Goal: Find specific page/section: Find specific page/section

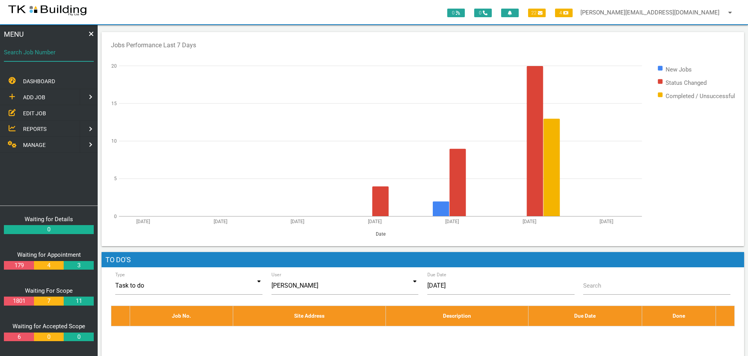
click at [54, 59] on input "Search Job Number" at bounding box center [49, 52] width 90 height 18
type input "27730"
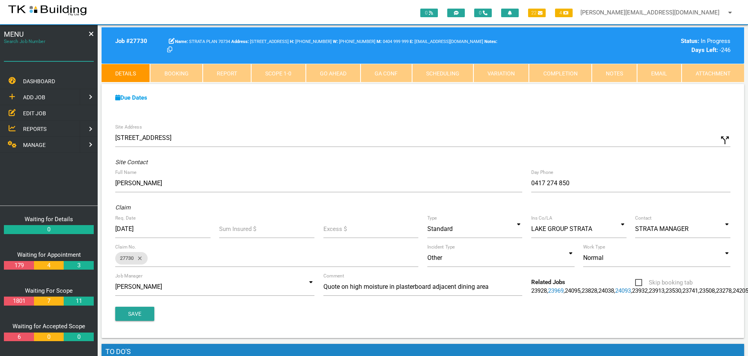
click at [61, 59] on input "Search Job Number" at bounding box center [49, 52] width 90 height 18
type input "27750"
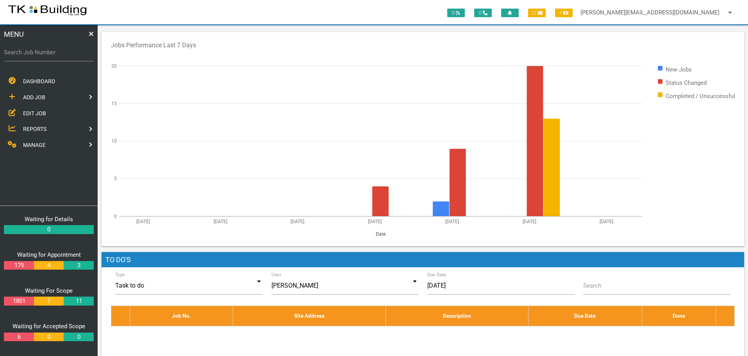
click at [34, 114] on span "EDIT JOB" at bounding box center [34, 113] width 23 height 6
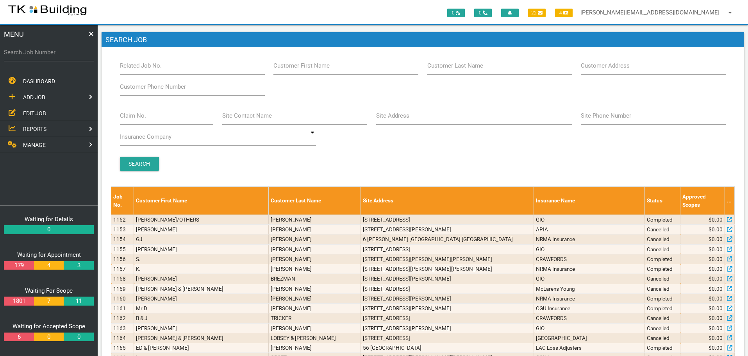
click at [398, 120] on label "Site Address" at bounding box center [392, 115] width 33 height 9
click at [398, 120] on input "Site Address" at bounding box center [474, 116] width 196 height 18
type input "24 bolton"
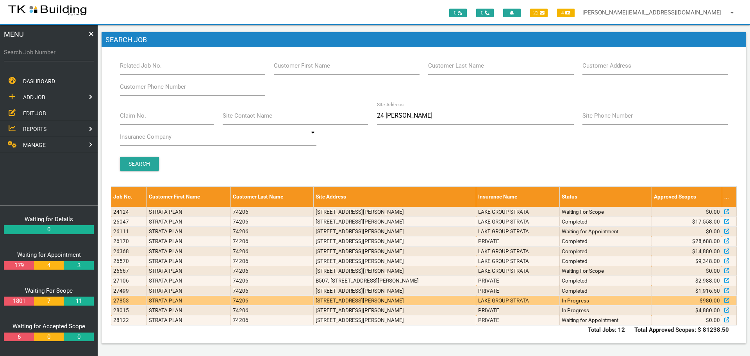
click at [406, 301] on td "N803, 24 Bolton St, Newcastle NSW 2300" at bounding box center [394, 300] width 162 height 10
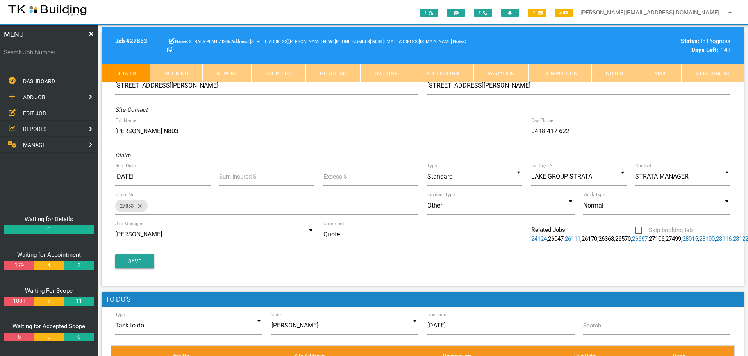
click at [175, 72] on link "Booking" at bounding box center [176, 73] width 52 height 19
select select "8"
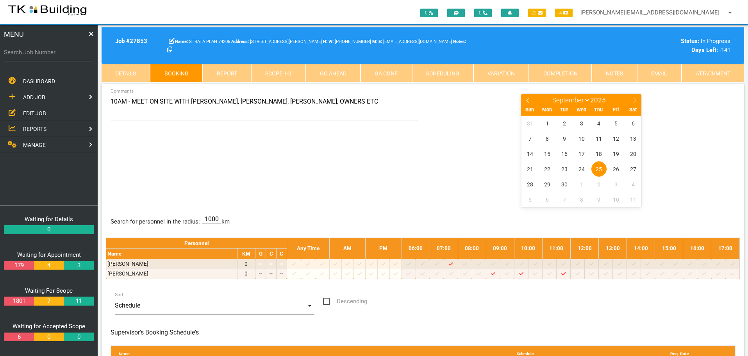
click at [35, 115] on span "EDIT JOB" at bounding box center [34, 113] width 23 height 6
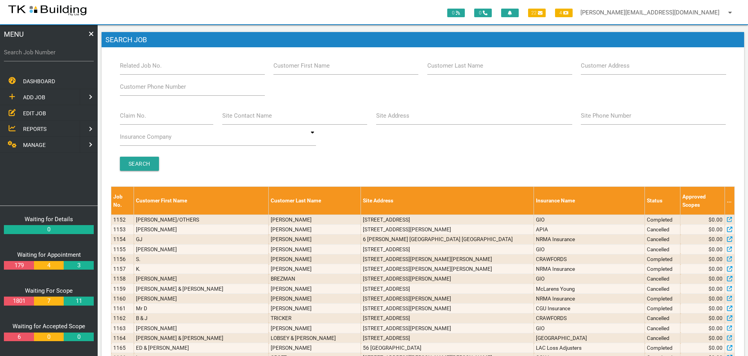
click at [479, 68] on label "Customer Last Name" at bounding box center [455, 65] width 56 height 9
click at [479, 68] on input "Customer Last Name" at bounding box center [499, 66] width 145 height 18
type input "74206"
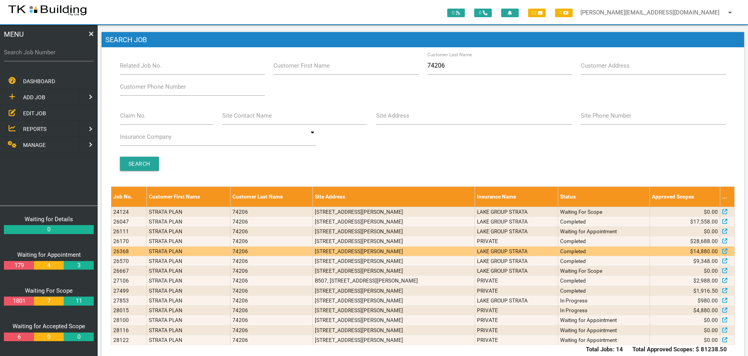
click at [416, 255] on td "N803, 24 Bolton St, Newcastle NSW 2300" at bounding box center [394, 251] width 162 height 10
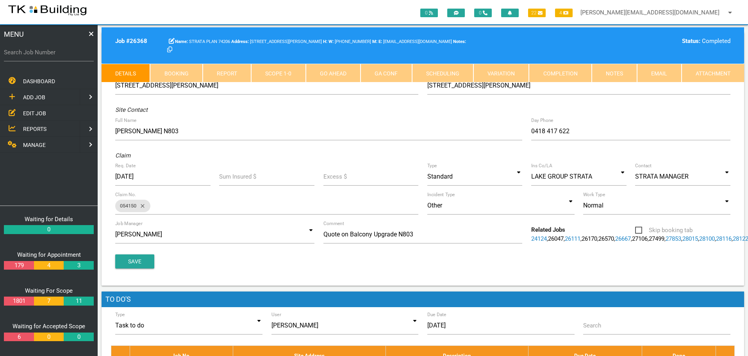
click at [608, 72] on link "Notes" at bounding box center [614, 73] width 45 height 19
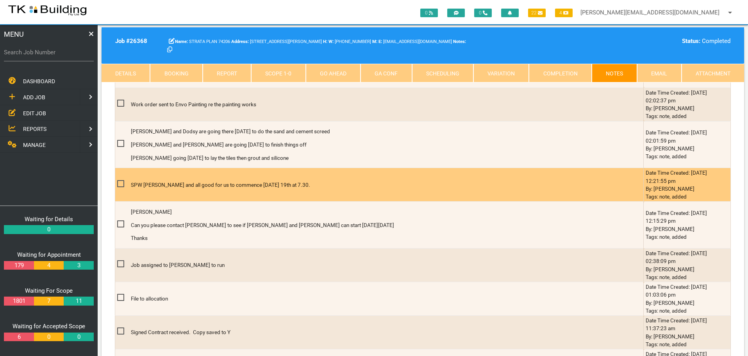
scroll to position [508, 0]
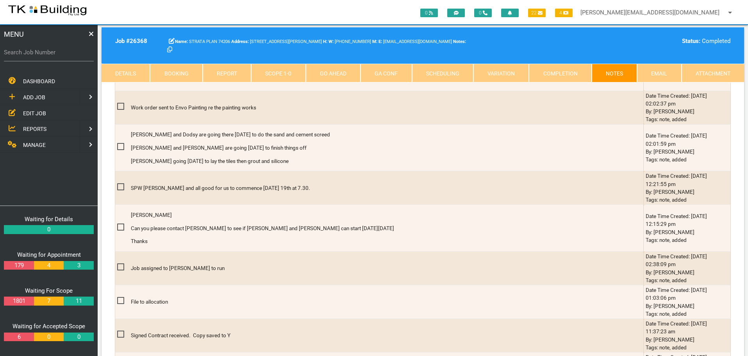
click at [124, 70] on link "Details" at bounding box center [126, 73] width 48 height 19
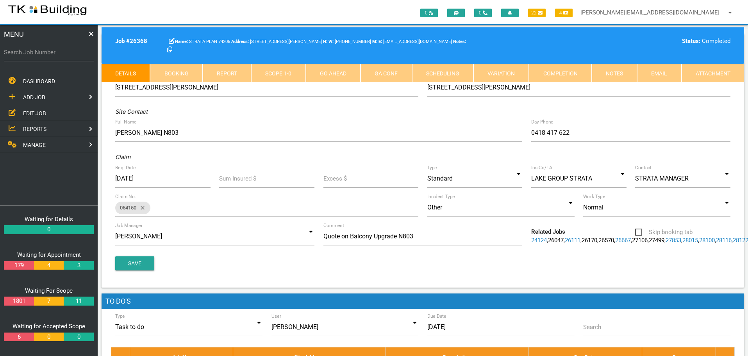
scroll to position [0, 0]
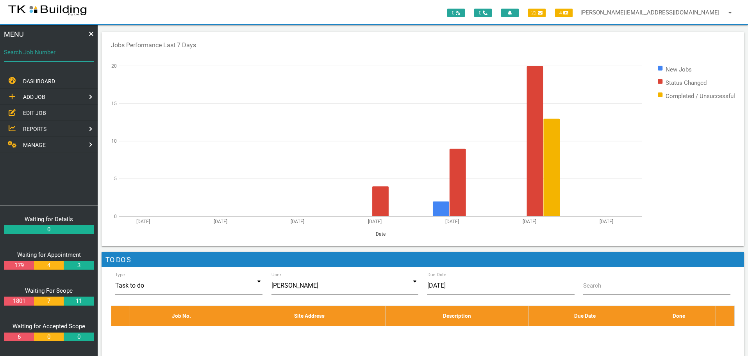
click at [39, 57] on input "Search Job Number" at bounding box center [49, 52] width 90 height 18
type input "27940"
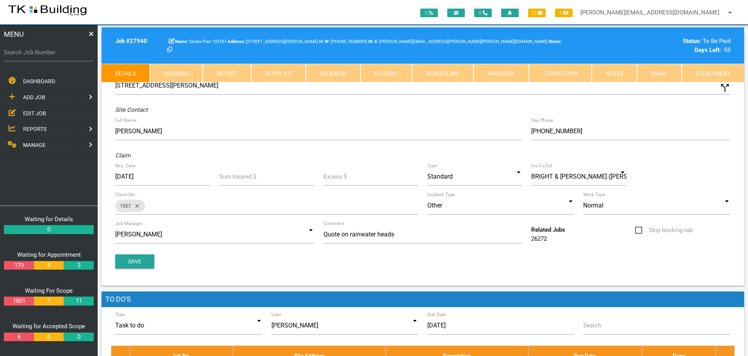
click at [178, 69] on link "Booking" at bounding box center [176, 73] width 52 height 19
select select "8"
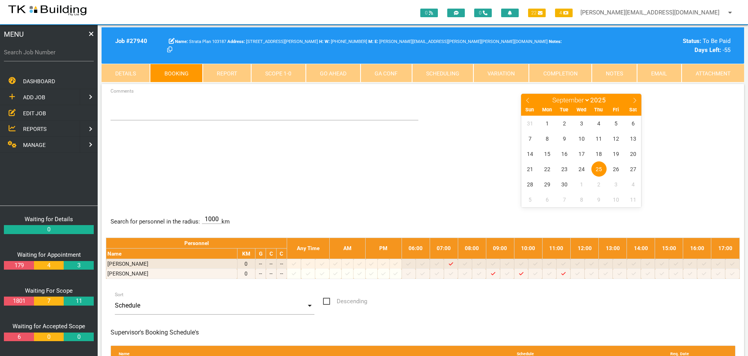
click at [615, 73] on link "Notes" at bounding box center [614, 73] width 45 height 19
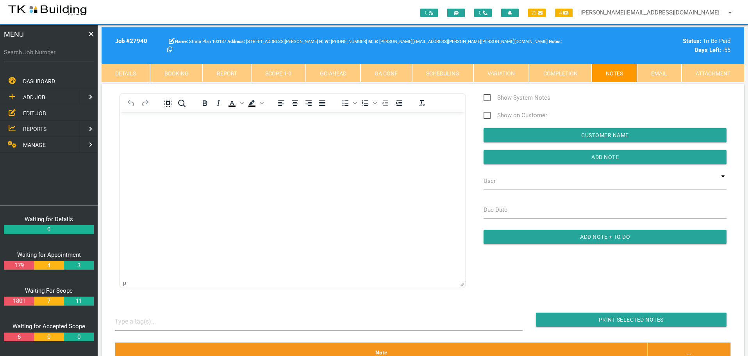
click at [141, 137] on body "Rich Text Area. Press ALT-0 for help." at bounding box center [292, 134] width 345 height 26
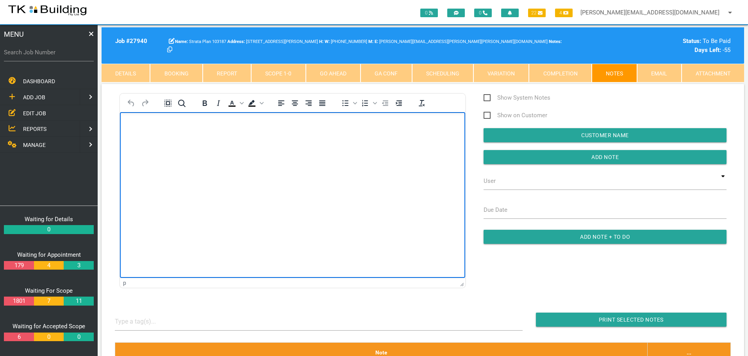
click at [126, 126] on body "Rich Text Area. Press ALT-0 for help." at bounding box center [292, 134] width 345 height 26
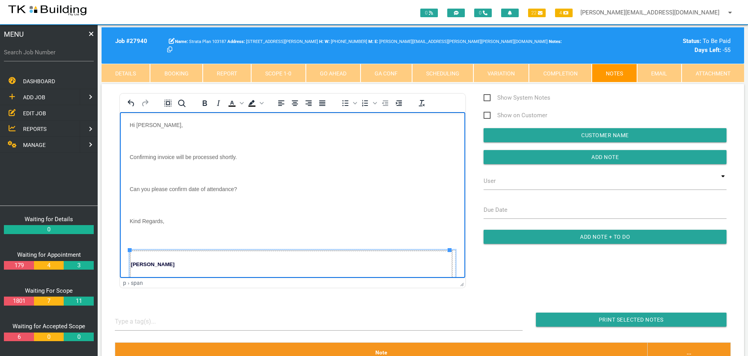
click at [133, 138] on p "Rich Text Area. Press ALT-0 for help." at bounding box center [293, 140] width 326 height 6
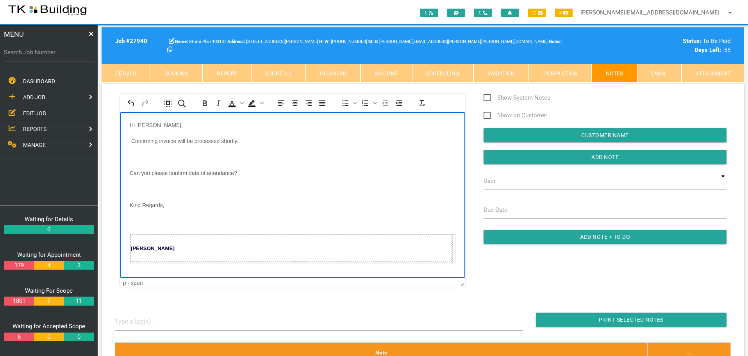
click at [133, 149] on body "Hi Sharon, Confirming invoice will be processed shortly. Can you please confirm…" at bounding box center [292, 196] width 345 height 151
click at [132, 163] on body "Hi Sharon, Confirming invoice will be processed shortly. Can you please confirm…" at bounding box center [292, 188] width 345 height 135
click at [131, 180] on body "Hi Sharon, Confirming invoice will be processed shortly. Can you please confirm…" at bounding box center [292, 180] width 345 height 119
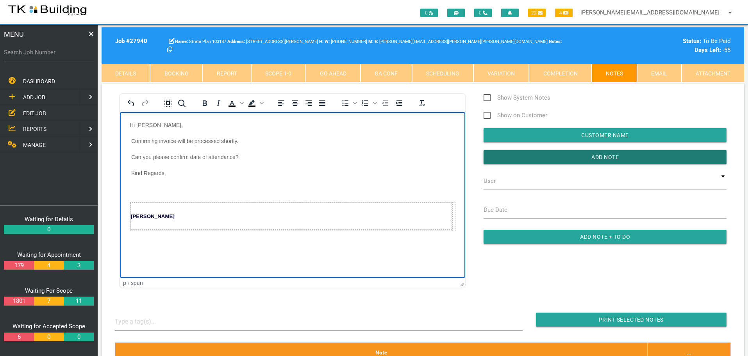
drag, startPoint x: 524, startPoint y: 159, endPoint x: 472, endPoint y: 158, distance: 52.0
click at [522, 159] on input "Add Note" at bounding box center [604, 157] width 243 height 14
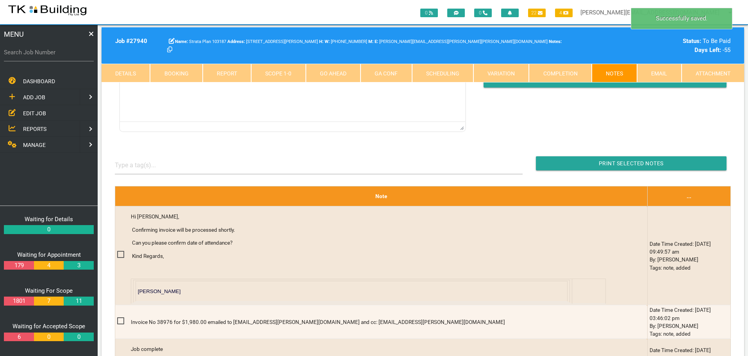
scroll to position [39, 0]
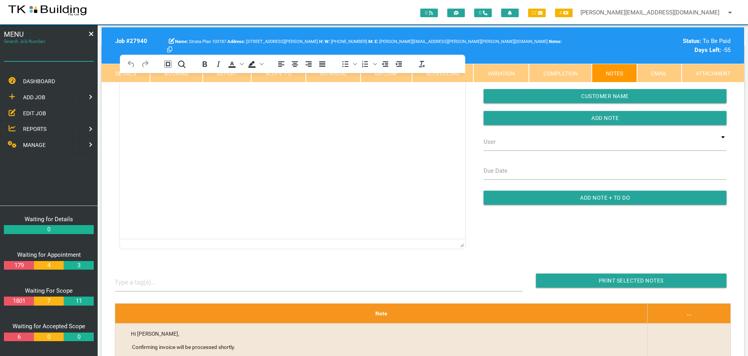
click at [37, 59] on input "Search Job Number" at bounding box center [49, 52] width 90 height 18
drag, startPoint x: 29, startPoint y: 114, endPoint x: 34, endPoint y: 112, distance: 4.5
click at [29, 114] on span "EDIT JOB" at bounding box center [34, 113] width 23 height 6
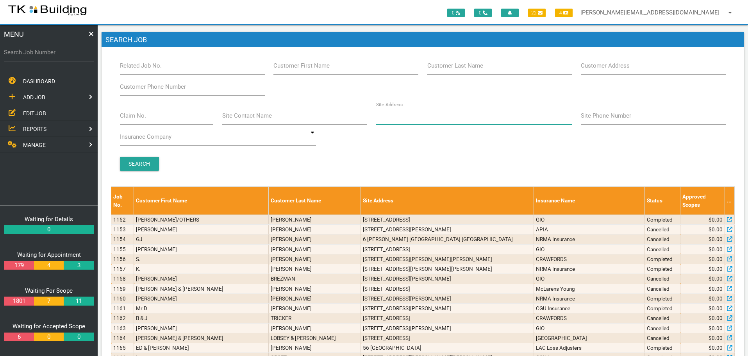
click at [419, 120] on input "Site Address" at bounding box center [474, 116] width 196 height 18
type input "Woodberry"
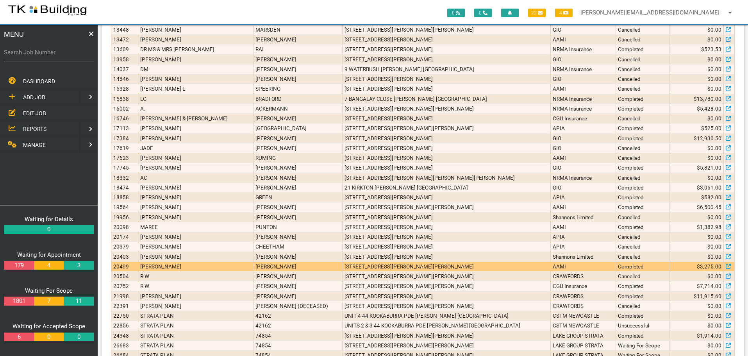
scroll to position [599, 0]
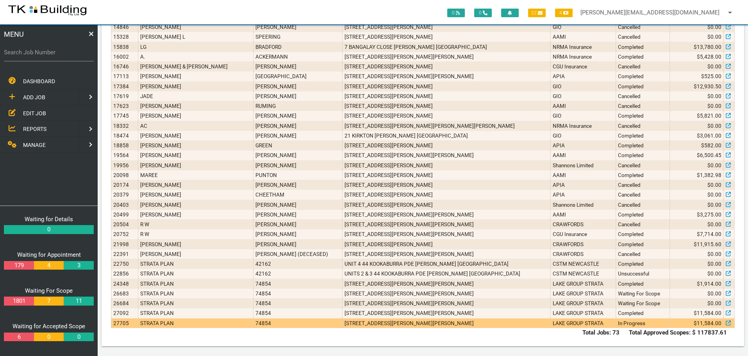
click at [433, 321] on td "6/452 Woodberry Rd, Woodberry NSW 2322, Australia" at bounding box center [446, 323] width 208 height 10
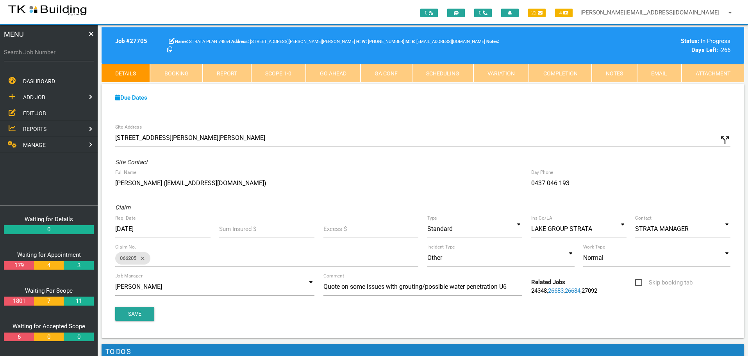
click at [30, 55] on label "Search Job Number" at bounding box center [49, 52] width 90 height 9
click at [30, 55] on input "Search Job Number" at bounding box center [49, 52] width 90 height 18
type input "28118"
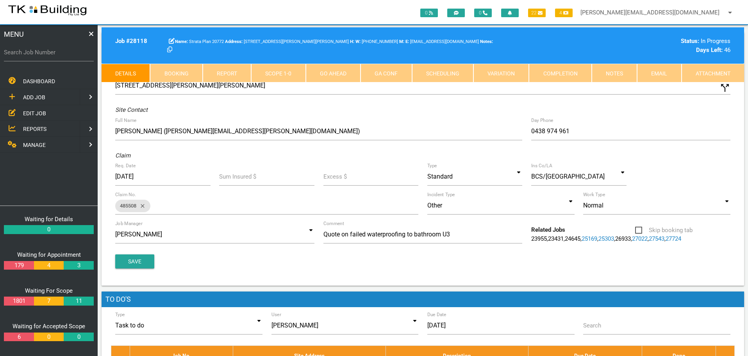
click at [30, 55] on label "Search Job Number" at bounding box center [49, 52] width 90 height 9
click at [30, 55] on input "Search Job Number" at bounding box center [49, 52] width 90 height 18
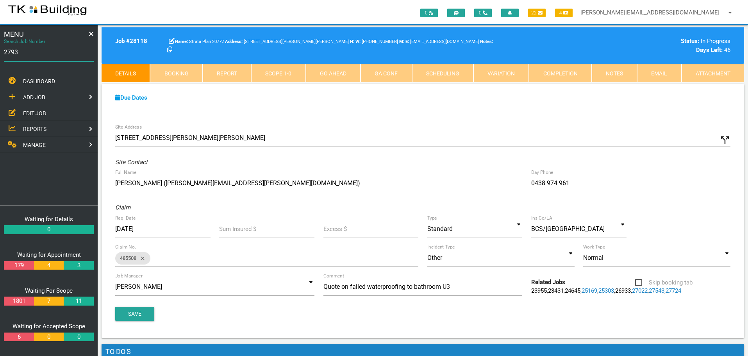
type input "27931"
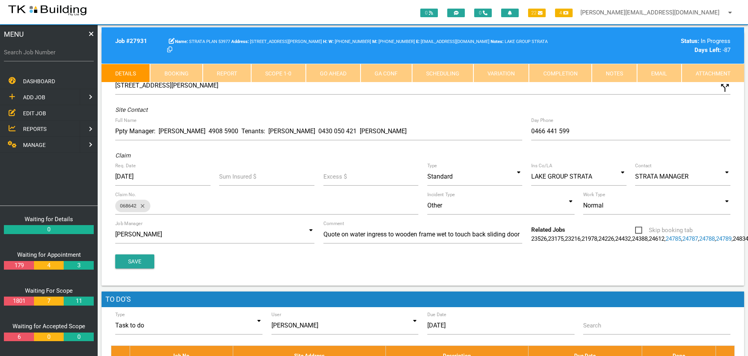
click at [29, 112] on span "EDIT JOB" at bounding box center [34, 113] width 23 height 6
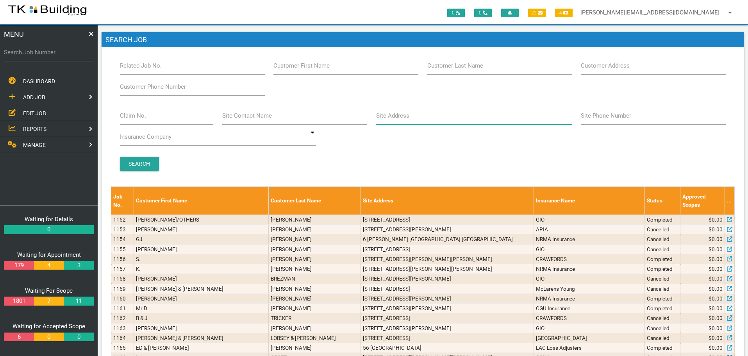
click at [414, 121] on input "Site Address" at bounding box center [474, 116] width 196 height 18
type input "8 Cowper"
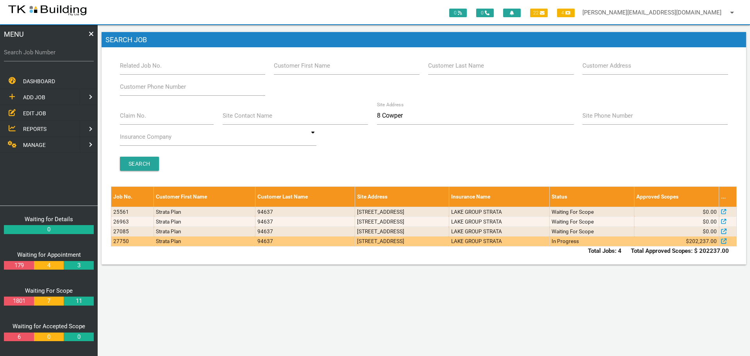
click at [403, 243] on td "8 Cowper Ave, Charlestown NSW 2290, Australia" at bounding box center [402, 241] width 94 height 10
